Goal: Transaction & Acquisition: Purchase product/service

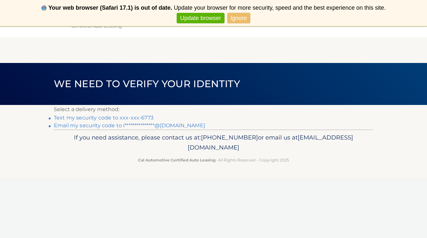
click at [146, 117] on link "Text my security code to xxx-xxx-6773" at bounding box center [104, 117] width 100 height 6
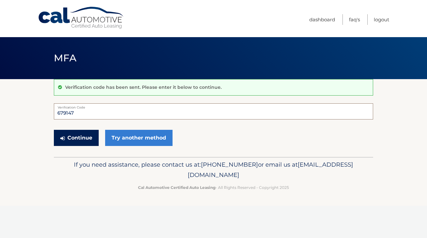
type input "679147"
click at [83, 137] on button "Continue" at bounding box center [76, 138] width 45 height 16
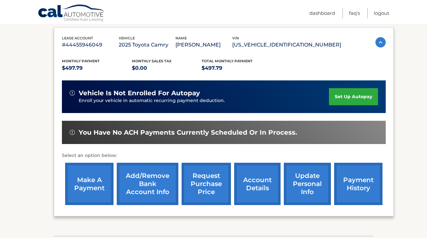
scroll to position [112, 0]
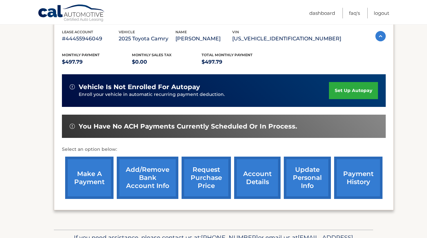
click at [86, 171] on link "make a payment" at bounding box center [89, 177] width 48 height 42
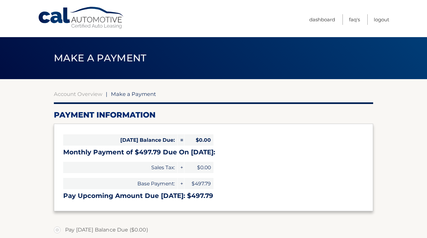
select select "NDI1NmJjYjYtMWZiYi00NjRkLWE4NTEtMWNkOTY3ZDg5N2Q1"
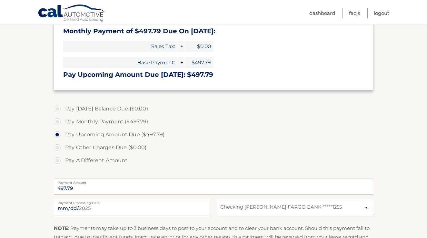
scroll to position [122, 0]
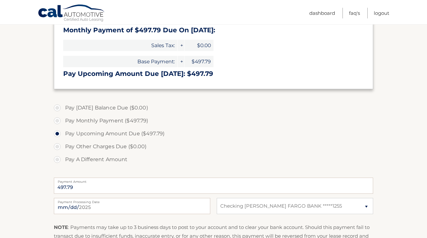
click at [59, 118] on label "Pay Monthly Payment ($497.79)" at bounding box center [213, 120] width 319 height 13
click at [59, 118] on input "Pay Monthly Payment ($497.79)" at bounding box center [59, 119] width 6 height 10
radio input "true"
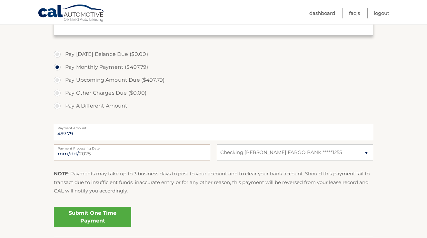
scroll to position [178, 0]
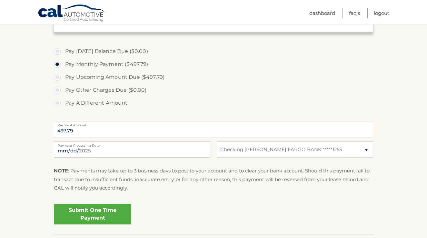
click at [103, 214] on link "Submit One Time Payment" at bounding box center [92, 213] width 77 height 21
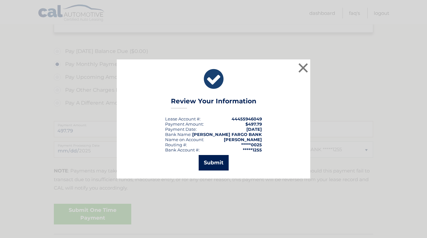
click at [209, 158] on button "Submit" at bounding box center [214, 162] width 30 height 15
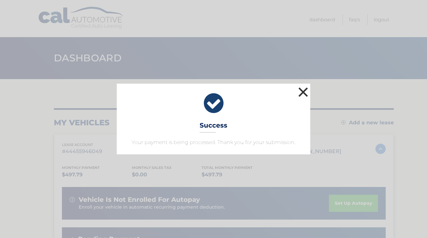
click at [299, 91] on button "×" at bounding box center [303, 91] width 13 height 13
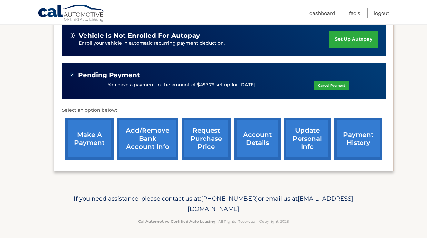
scroll to position [163, 0]
